Goal: Navigation & Orientation: Find specific page/section

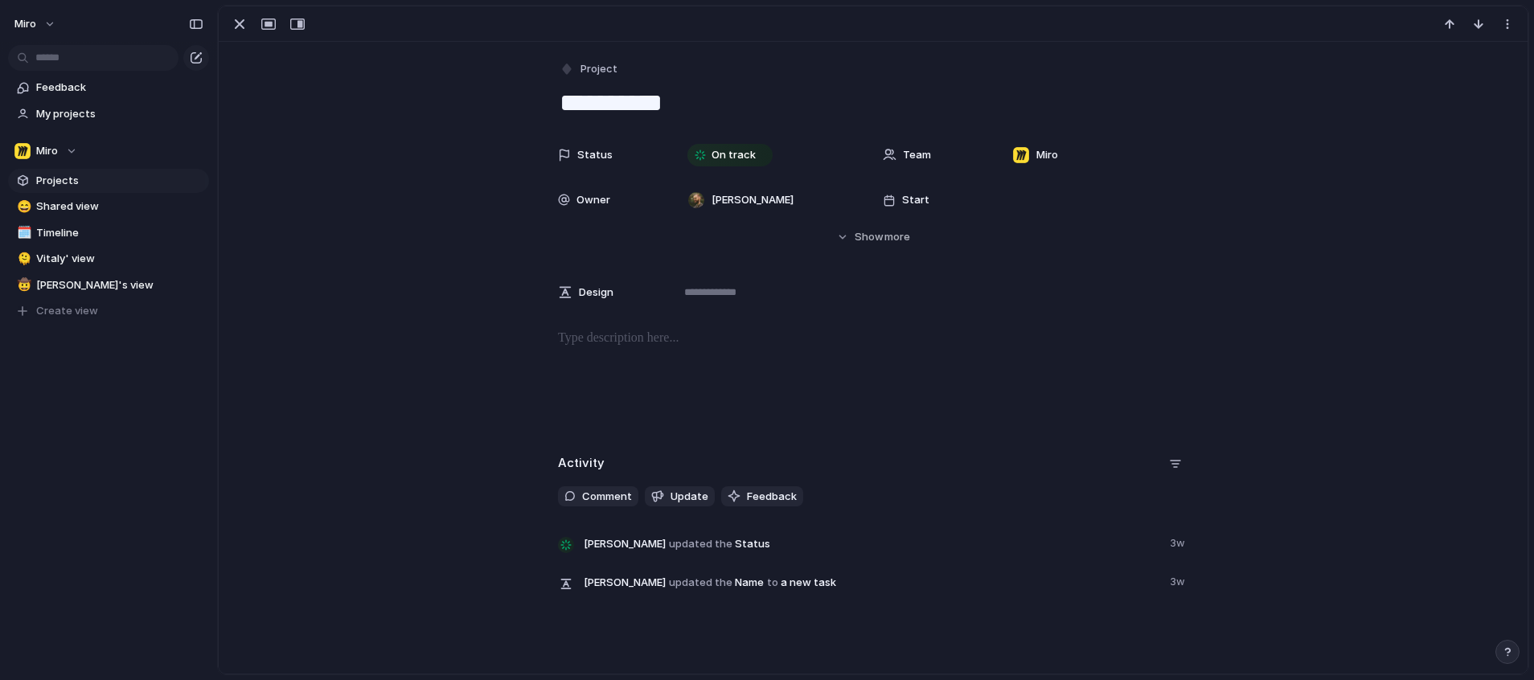
click at [51, 183] on span "Projects" at bounding box center [119, 181] width 167 height 16
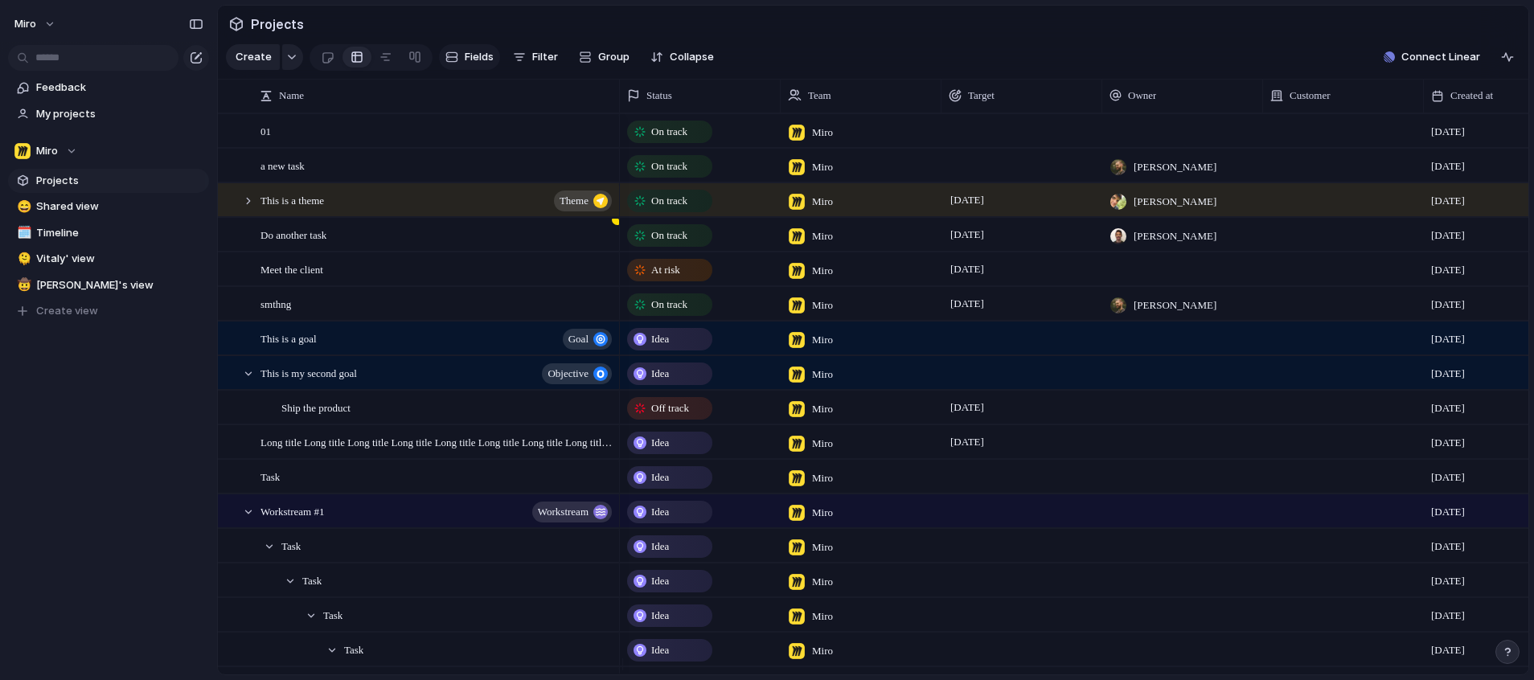
click at [470, 65] on span "Fields" at bounding box center [479, 57] width 29 height 16
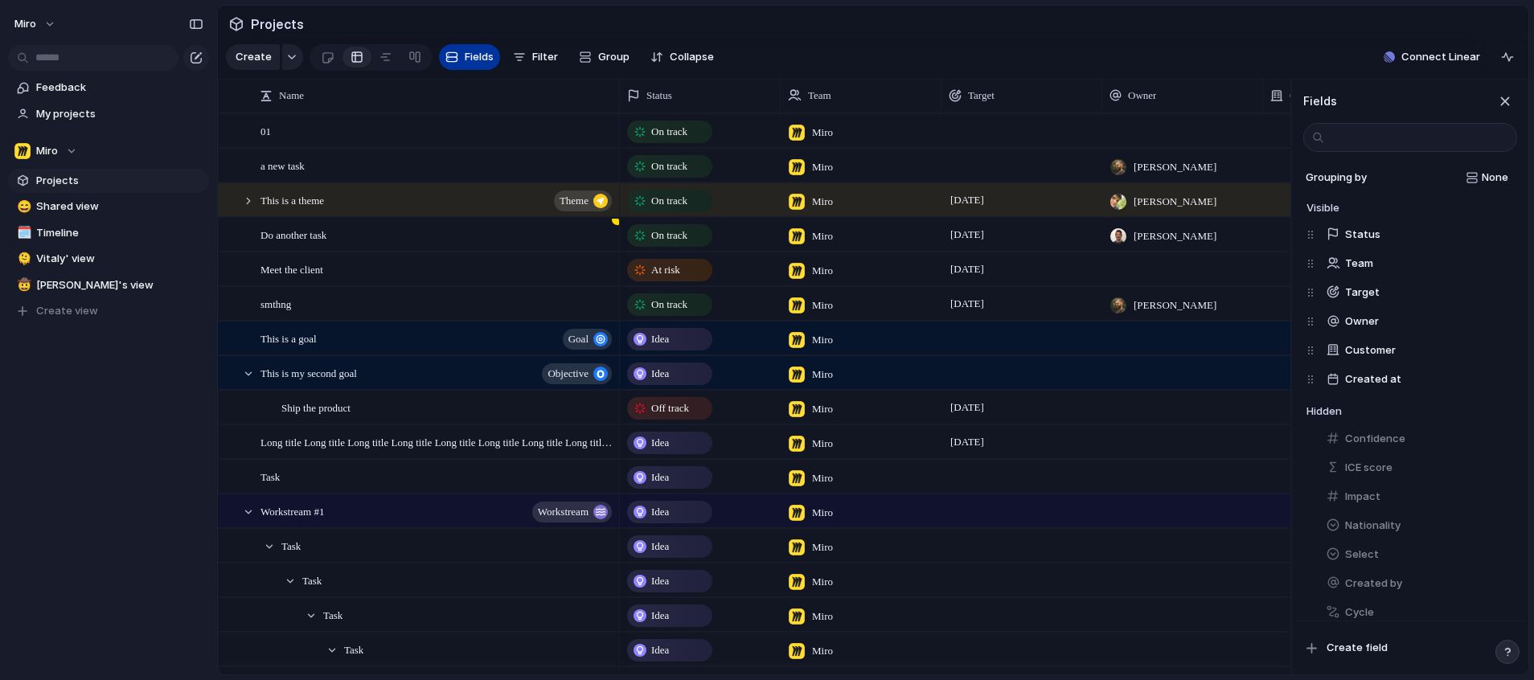
click at [470, 65] on span "Fields" at bounding box center [479, 57] width 29 height 16
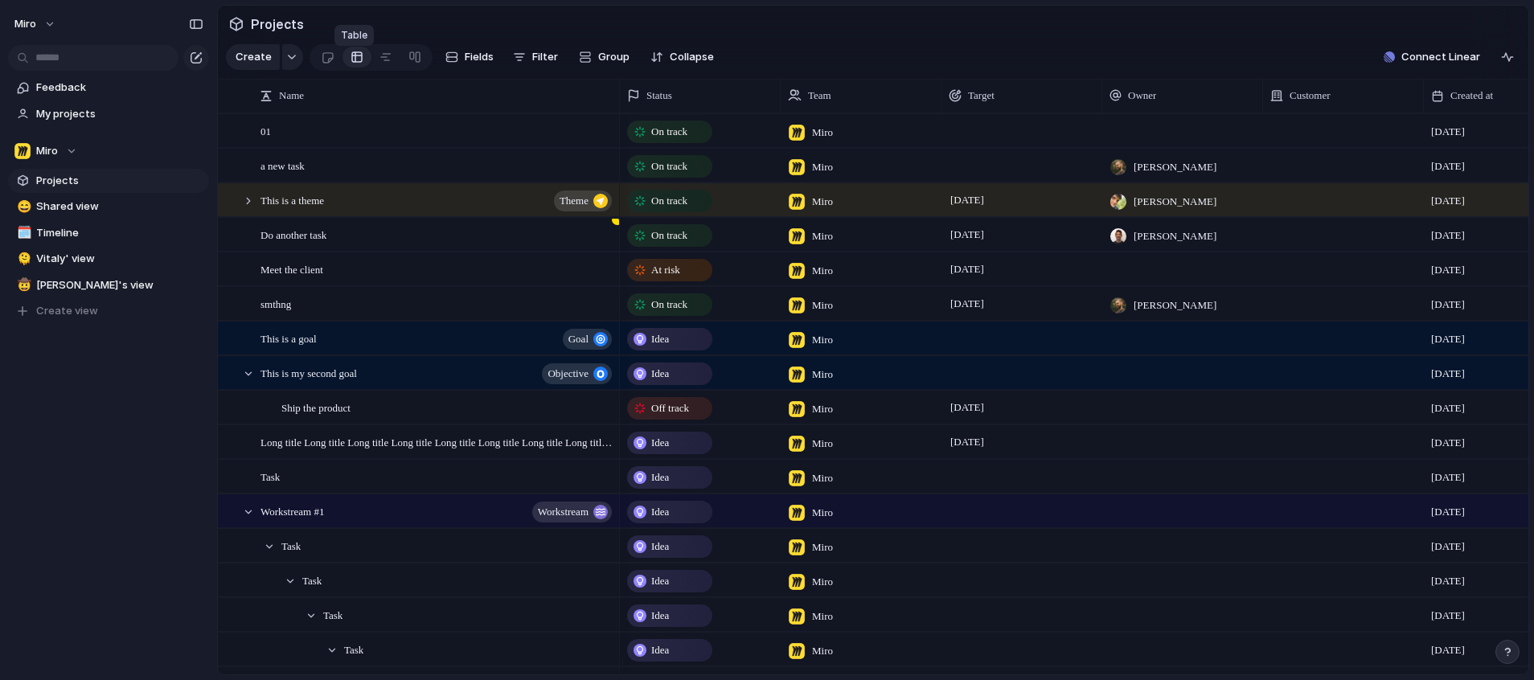
click at [359, 66] on div at bounding box center [357, 57] width 13 height 26
click at [408, 64] on div at bounding box center [414, 57] width 13 height 26
